Goal: Information Seeking & Learning: Learn about a topic

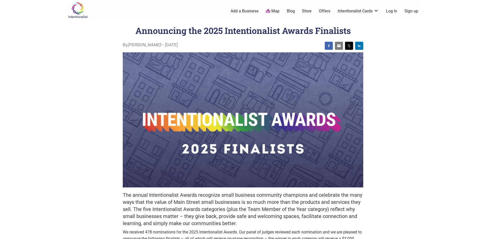
scroll to position [73, 0]
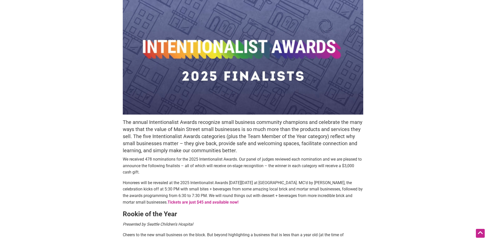
click at [166, 140] on h5 "The annual Intentionalist Awards recognize small business community champions a…" at bounding box center [243, 136] width 240 height 35
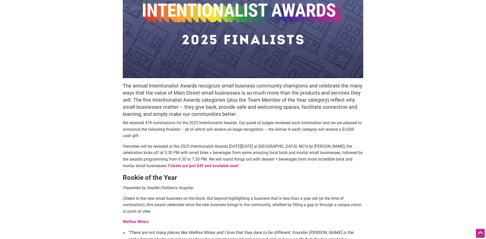
click at [22, 128] on body "× Menu 0 Add a Business Map Blog Store Offers Intentionalist Cards Buy Black Ca…" at bounding box center [243, 10] width 486 height 239
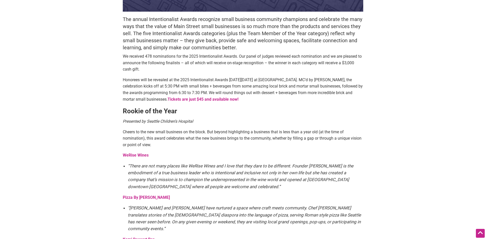
scroll to position [182, 0]
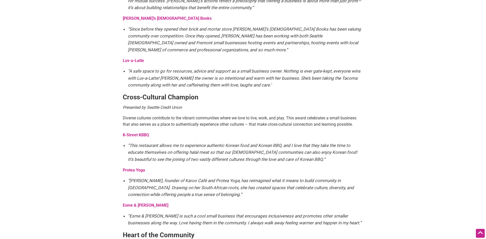
scroll to position [528, 0]
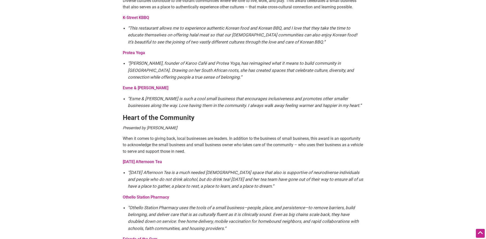
scroll to position [656, 0]
